Goal: Information Seeking & Learning: Check status

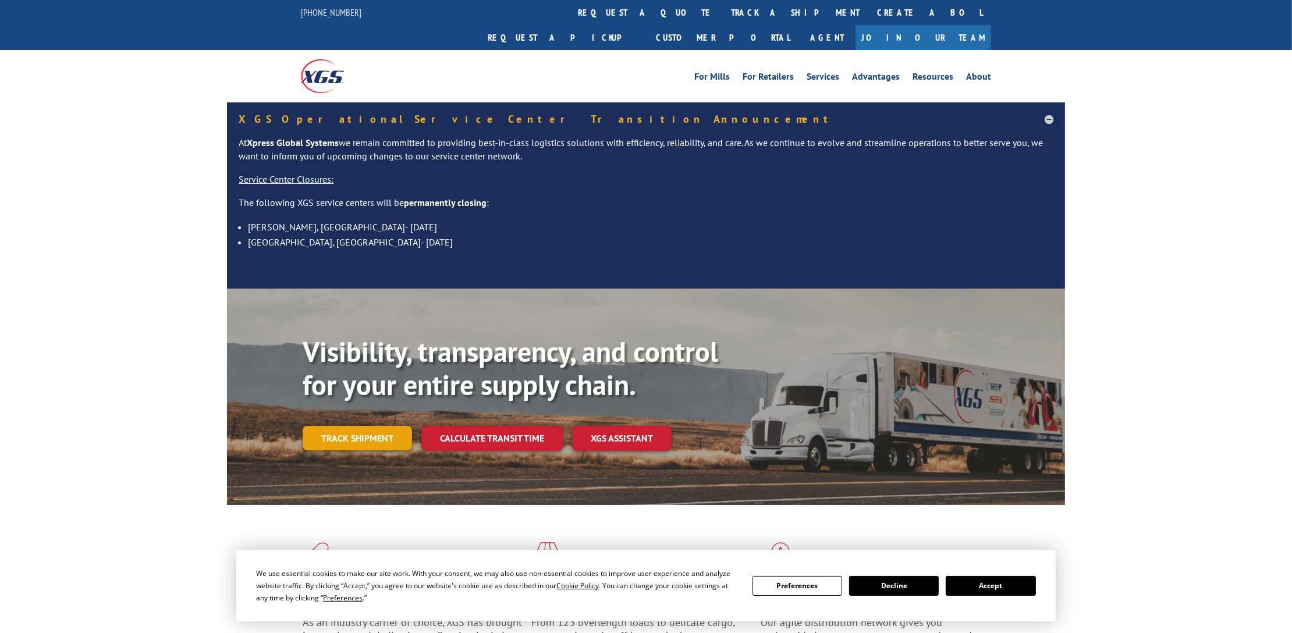
click at [358, 426] on link "Track shipment" at bounding box center [357, 438] width 109 height 24
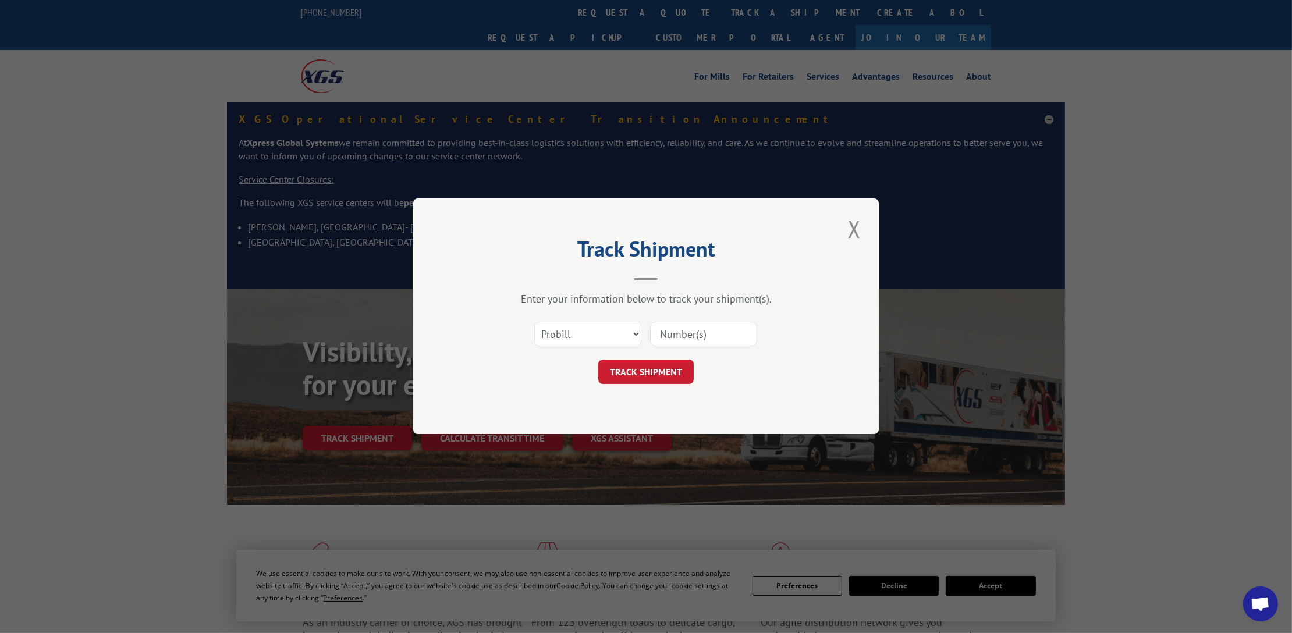
click at [685, 332] on input at bounding box center [703, 334] width 107 height 24
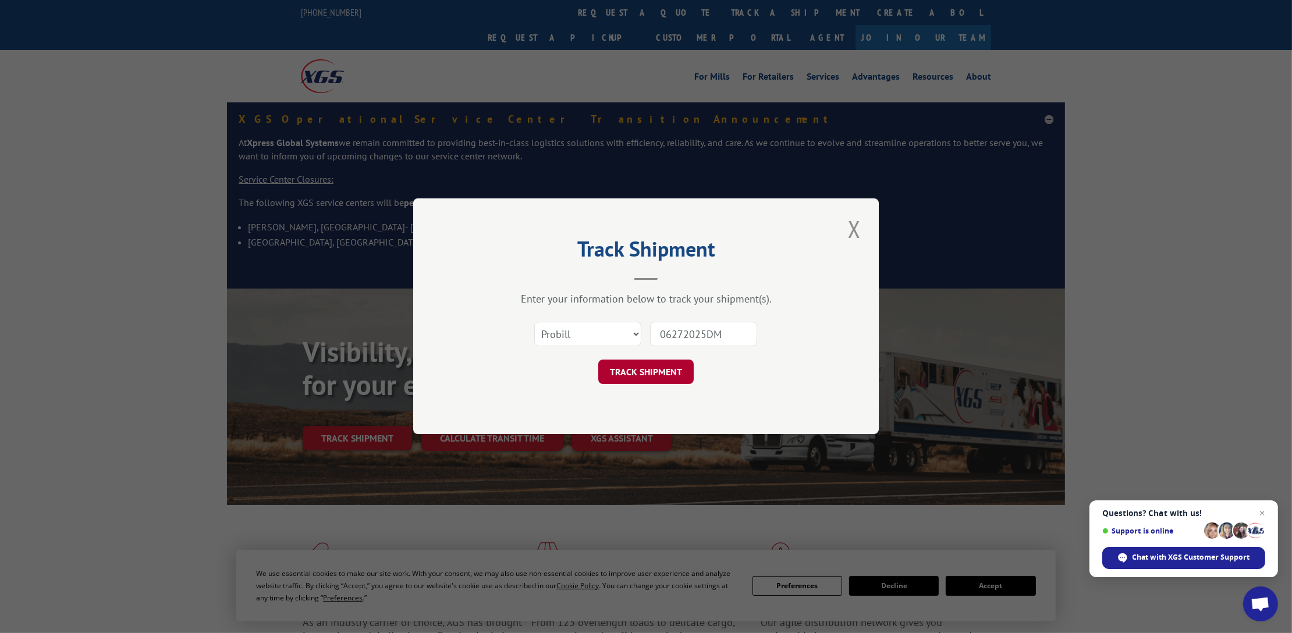
type input "06272025DM"
click at [634, 369] on button "TRACK SHIPMENT" at bounding box center [645, 372] width 95 height 24
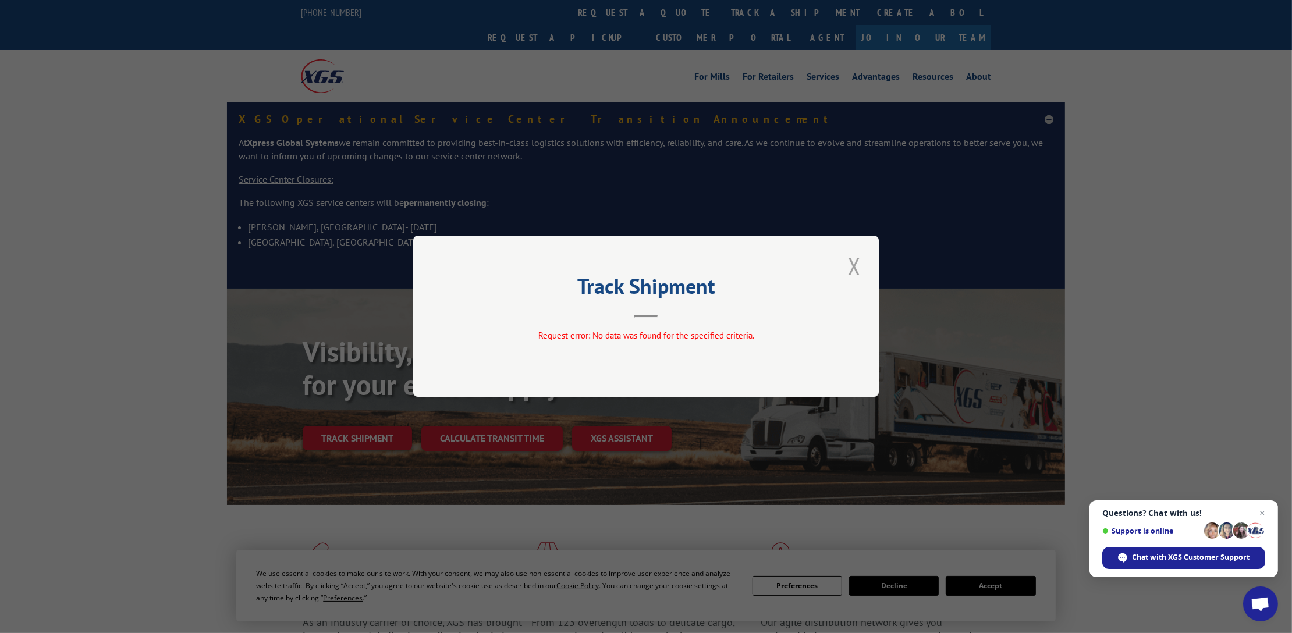
click at [851, 261] on button "Close modal" at bounding box center [854, 266] width 20 height 32
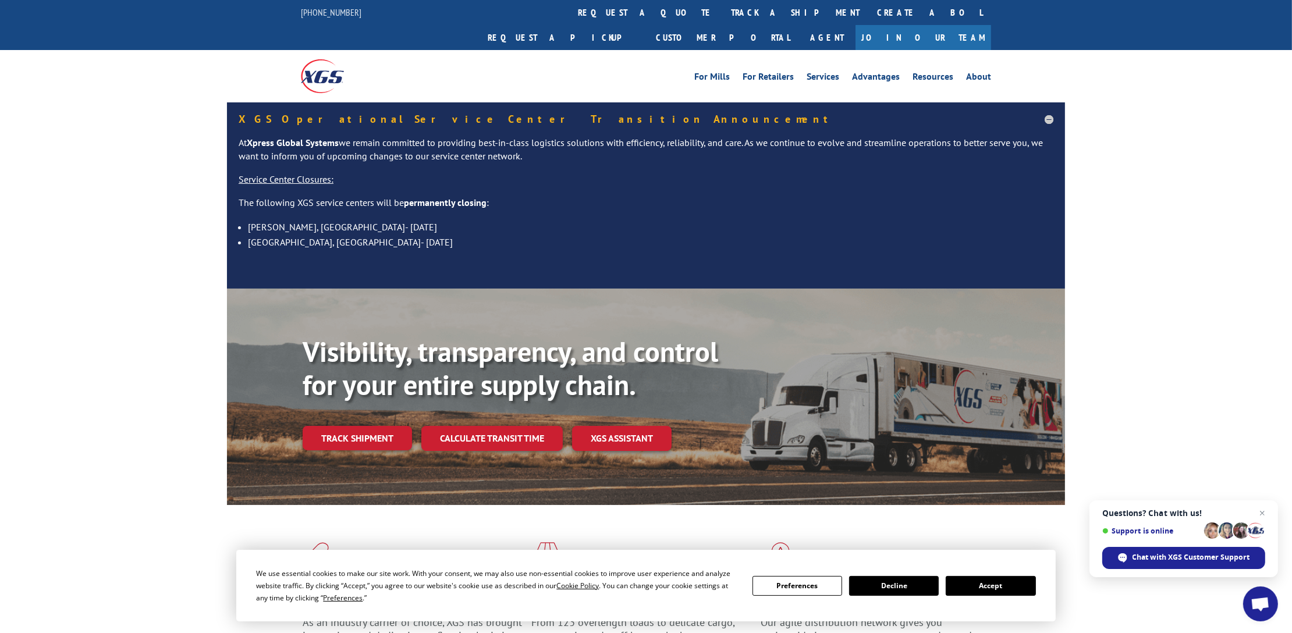
click at [989, 584] on button "Accept" at bounding box center [991, 586] width 90 height 20
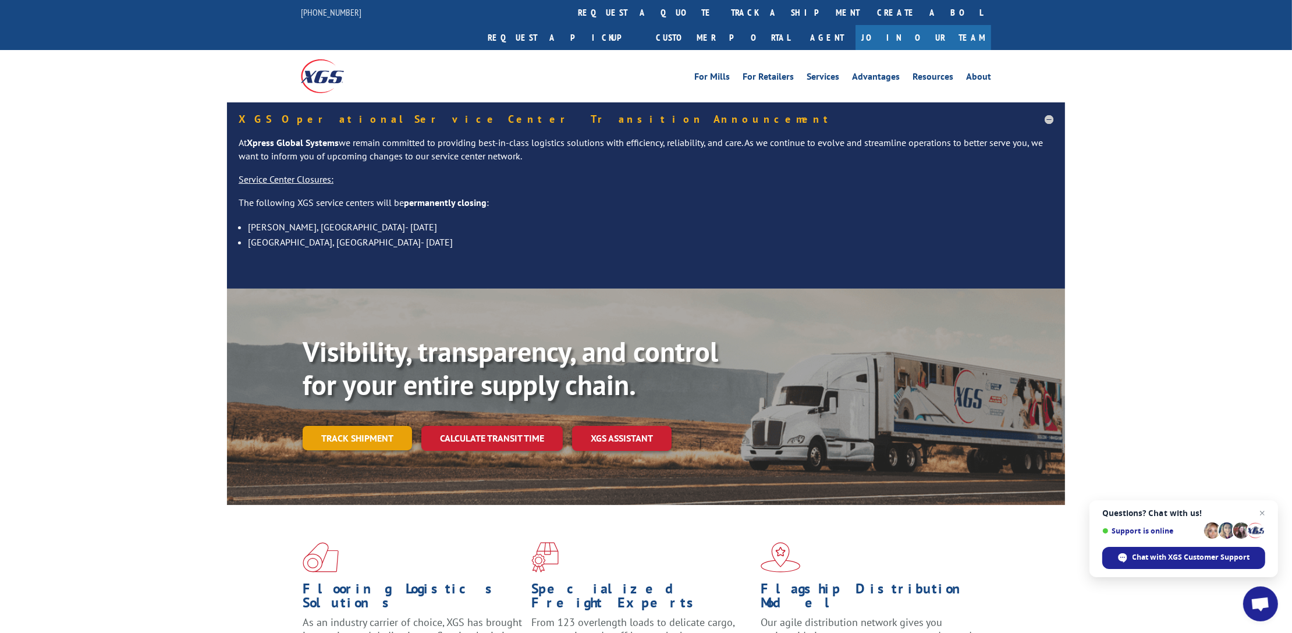
click at [343, 426] on link "Track shipment" at bounding box center [357, 438] width 109 height 24
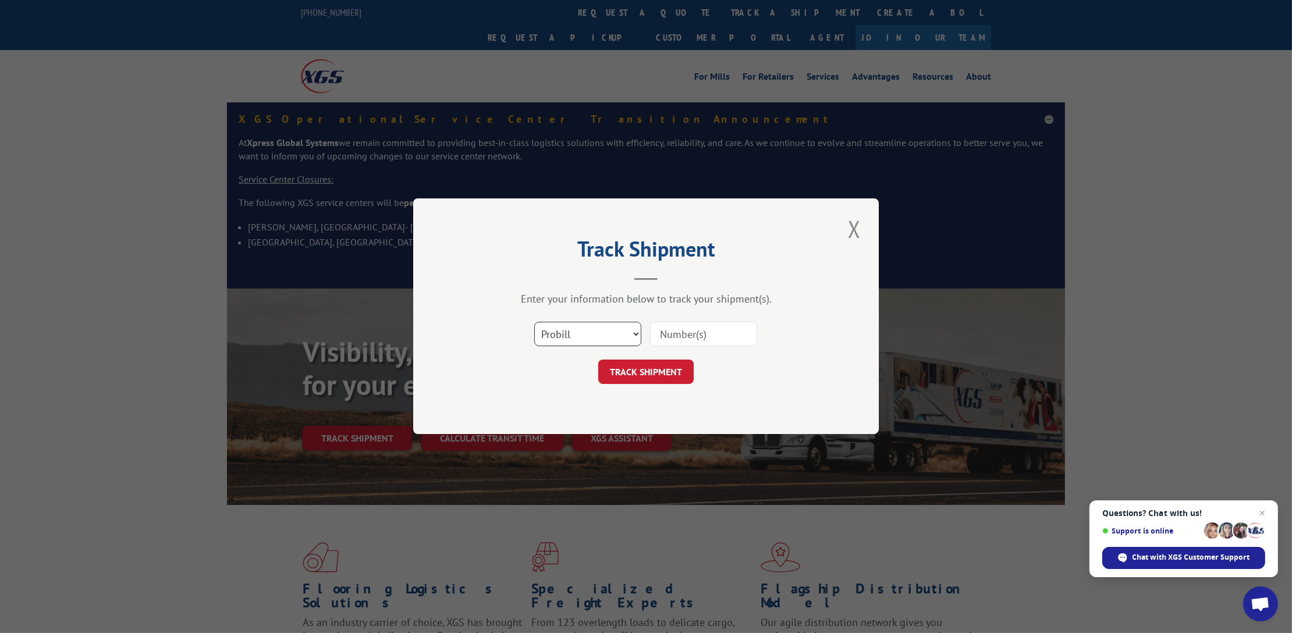
click at [635, 332] on select "Select category... Probill BOL PO" at bounding box center [587, 334] width 107 height 24
select select "bol"
click at [534, 322] on select "Select category... Probill BOL PO" at bounding box center [587, 334] width 107 height 24
click at [687, 329] on input at bounding box center [703, 334] width 107 height 24
type input "06272025"
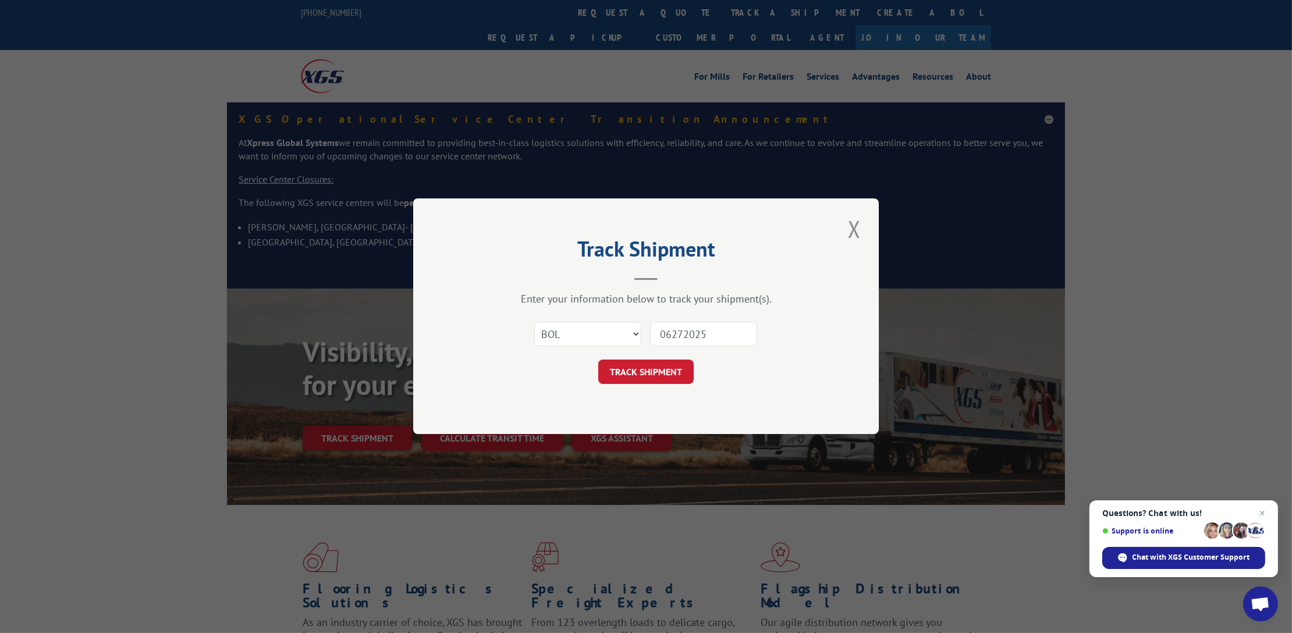
click button "TRACK SHIPMENT" at bounding box center [645, 372] width 95 height 24
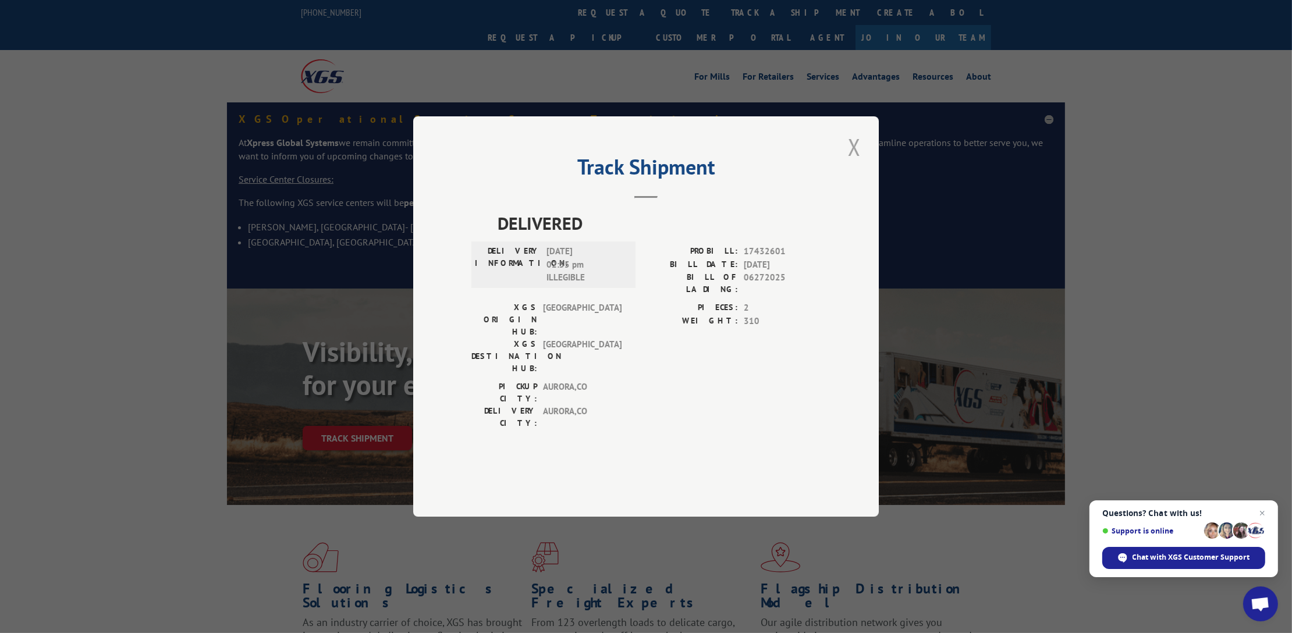
click at [852, 163] on button "Close modal" at bounding box center [854, 147] width 20 height 32
